Goal: Navigation & Orientation: Find specific page/section

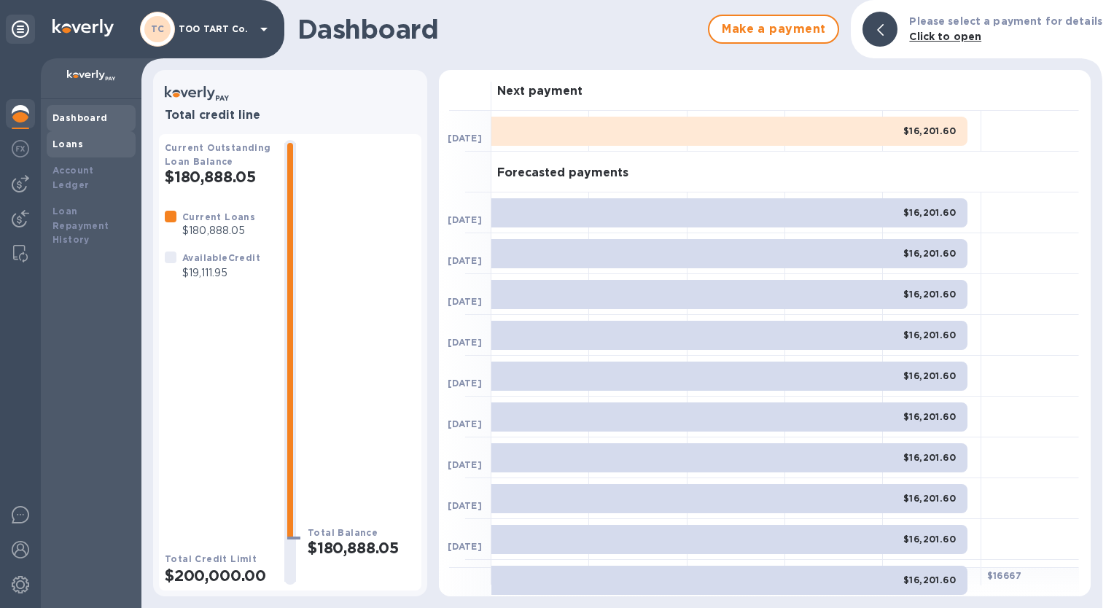
click at [73, 147] on b "Loans" at bounding box center [67, 143] width 31 height 11
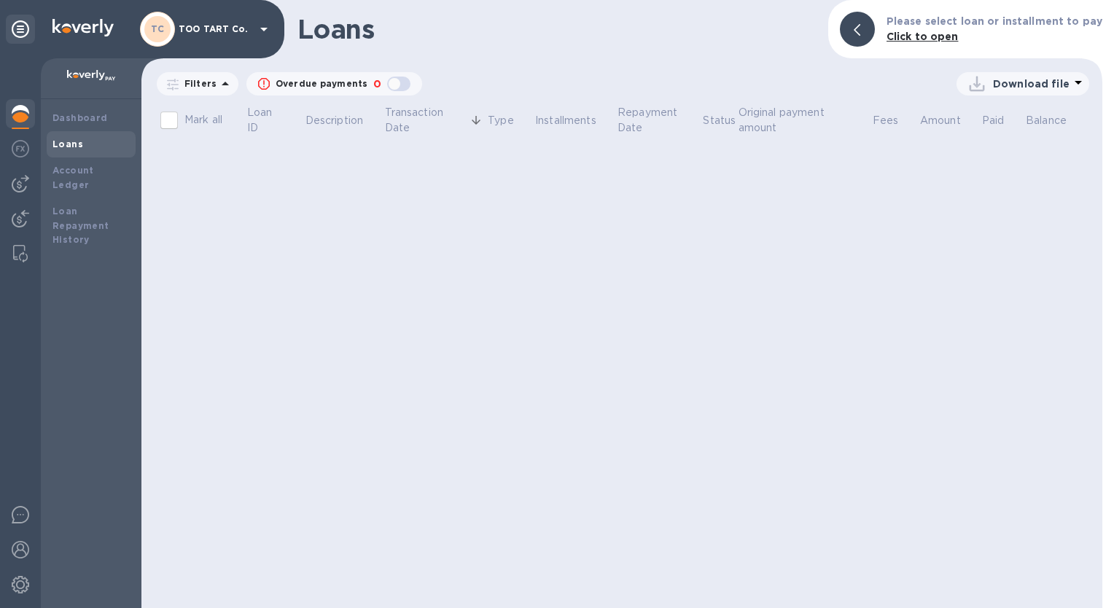
click at [74, 119] on b "Dashboard" at bounding box center [79, 117] width 55 height 11
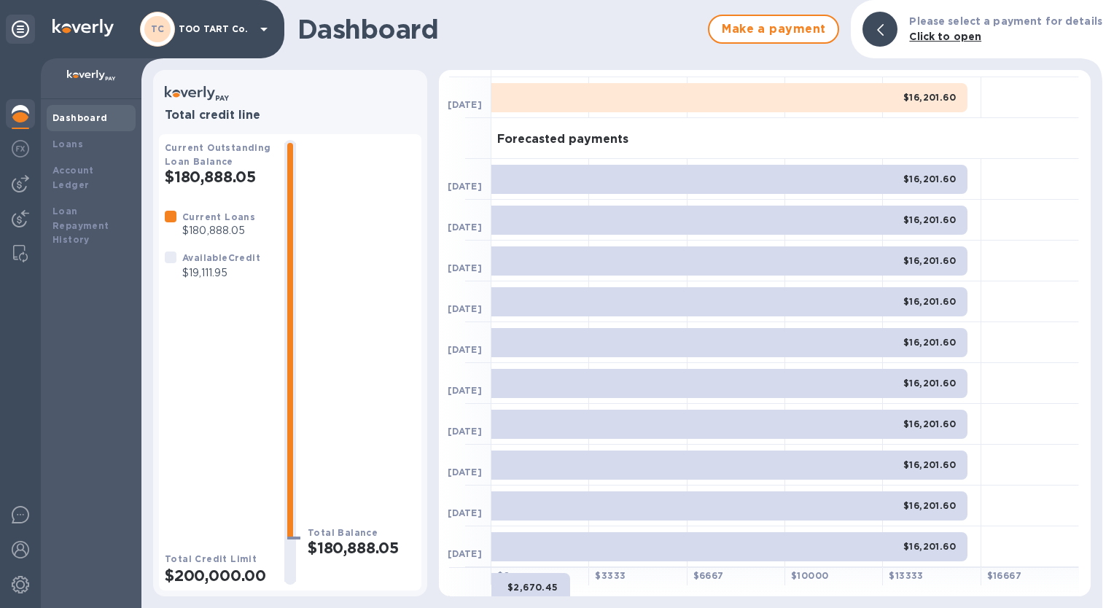
scroll to position [74, 0]
